Goal: Navigation & Orientation: Find specific page/section

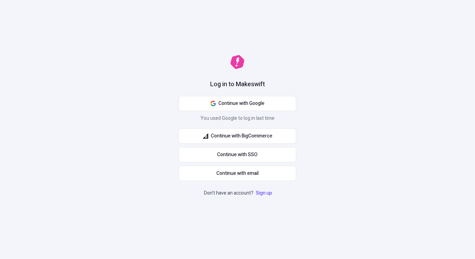
click at [317, 86] on div "Log in to Makeswift Continue with Google You used Google to log in last time Co…" at bounding box center [237, 129] width 475 height 259
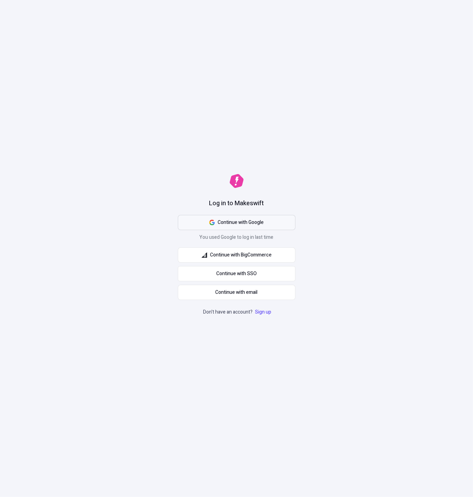
click at [278, 224] on button "Continue with Google" at bounding box center [237, 222] width 118 height 15
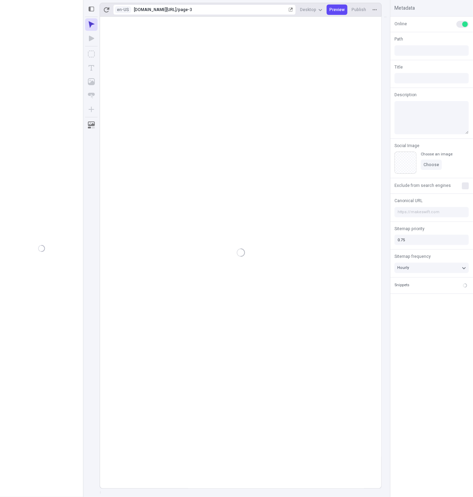
type input "/page-3"
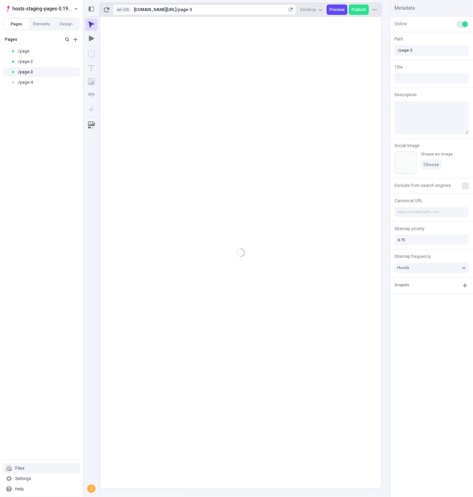
click at [20, 472] on div "Files" at bounding box center [42, 468] width 78 height 10
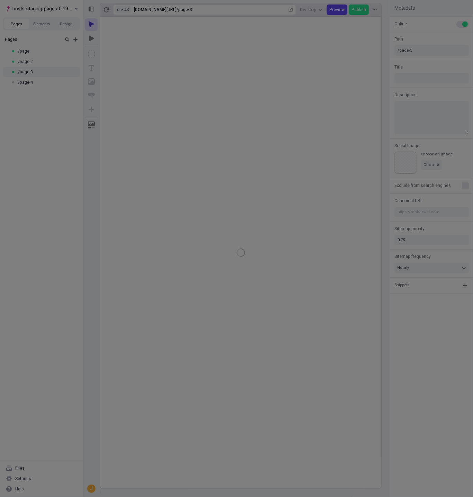
click at [20, 478] on div "Search Site Workspace" at bounding box center [236, 248] width 473 height 497
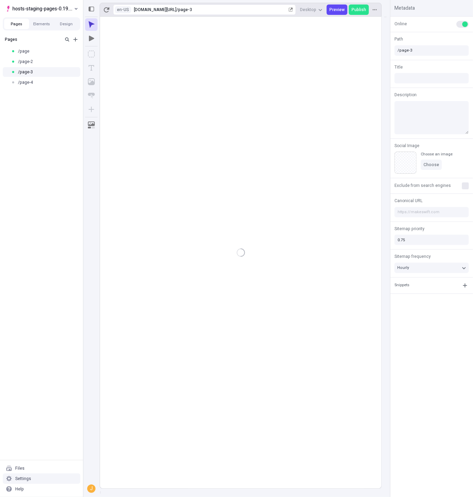
click at [24, 480] on div "Settings" at bounding box center [23, 479] width 16 height 6
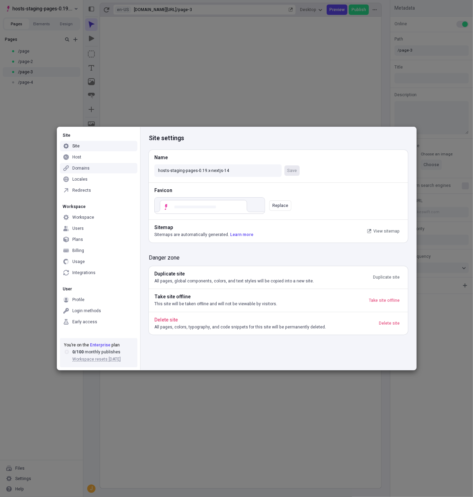
click at [108, 158] on div "Host" at bounding box center [99, 157] width 78 height 10
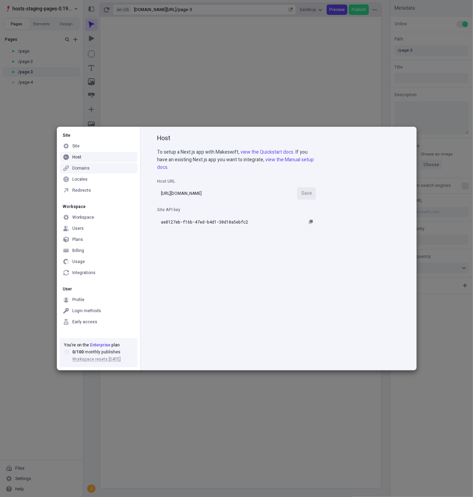
click at [103, 167] on div "Domains" at bounding box center [99, 168] width 78 height 10
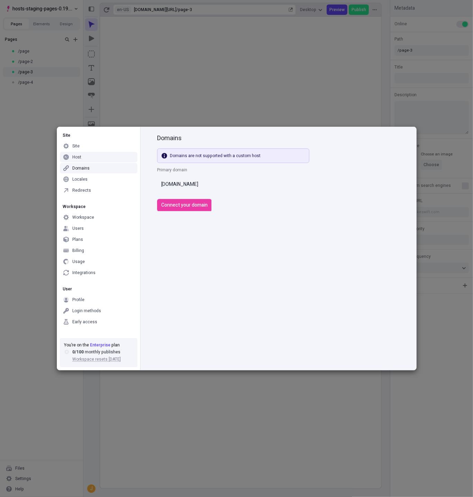
click at [102, 155] on div "Host" at bounding box center [99, 157] width 78 height 10
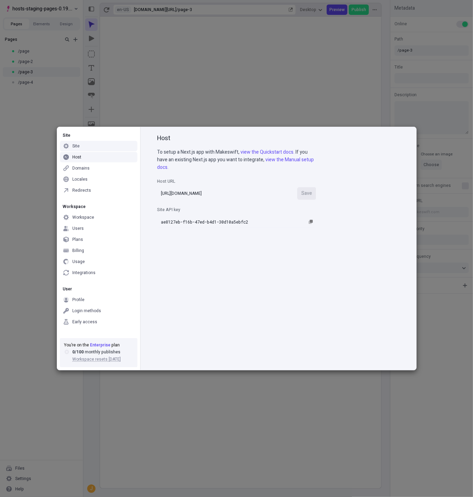
click at [100, 146] on div "Site" at bounding box center [99, 146] width 78 height 10
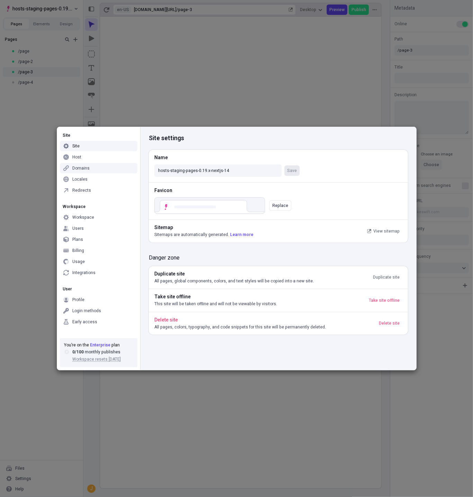
click at [101, 167] on div "Domains" at bounding box center [99, 168] width 78 height 10
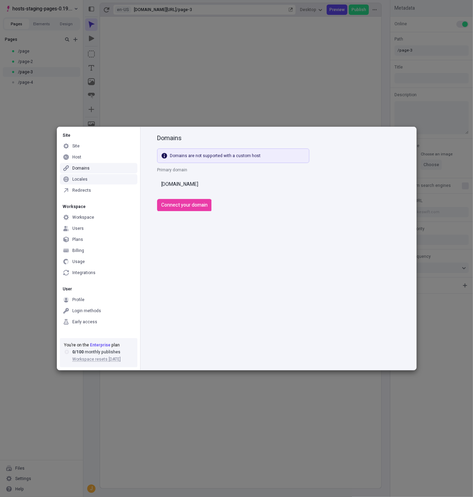
click at [98, 179] on div "Locales" at bounding box center [99, 179] width 78 height 10
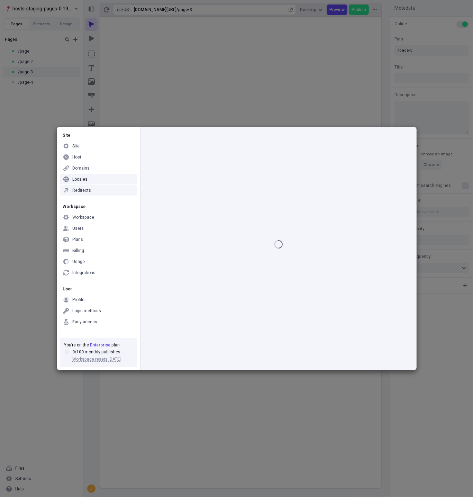
click at [96, 187] on div "Redirects" at bounding box center [99, 190] width 78 height 10
